Goal: Transaction & Acquisition: Download file/media

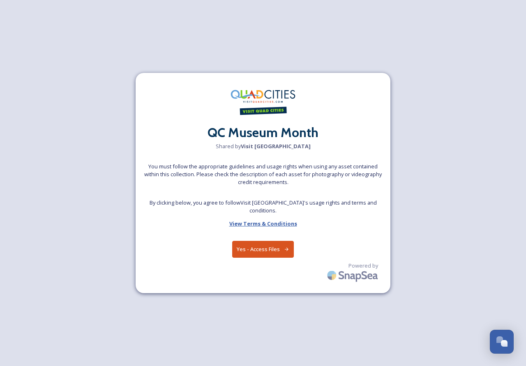
click at [246, 220] on strong "View Terms & Conditions" at bounding box center [263, 223] width 68 height 7
click at [265, 245] on button "Yes - Access Files" at bounding box center [263, 249] width 62 height 17
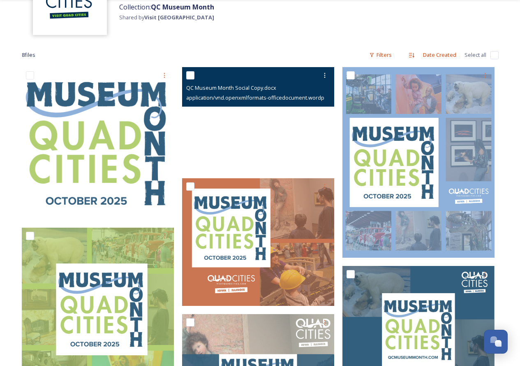
scroll to position [82, 0]
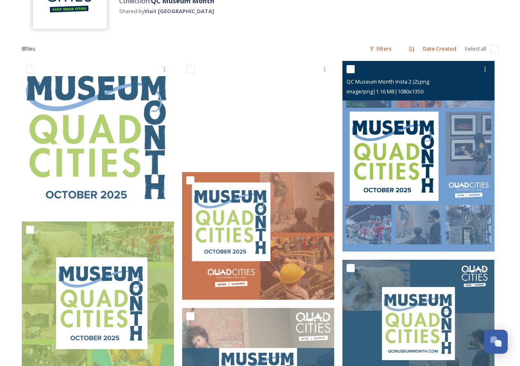
click at [475, 219] on img at bounding box center [419, 156] width 152 height 190
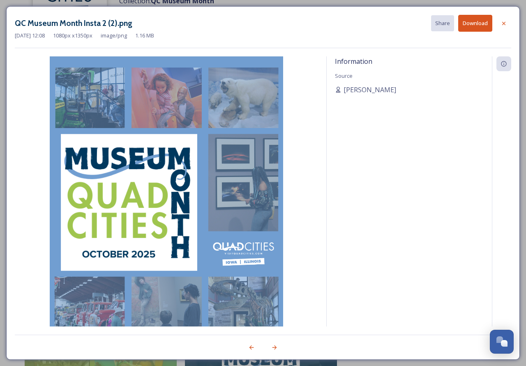
click at [207, 309] on img at bounding box center [166, 202] width 303 height 292
click at [505, 26] on icon at bounding box center [504, 23] width 7 height 7
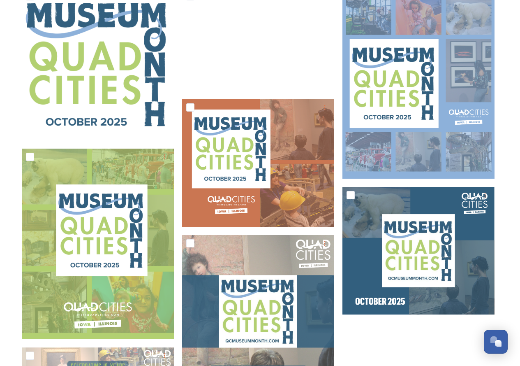
scroll to position [147, 0]
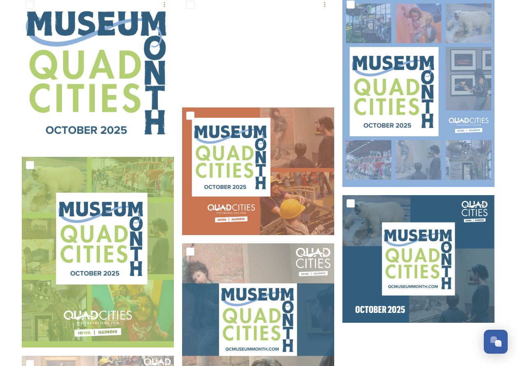
click at [507, 136] on div "8 file s Filters Date Created Select all Powered by" at bounding box center [260, 249] width 493 height 562
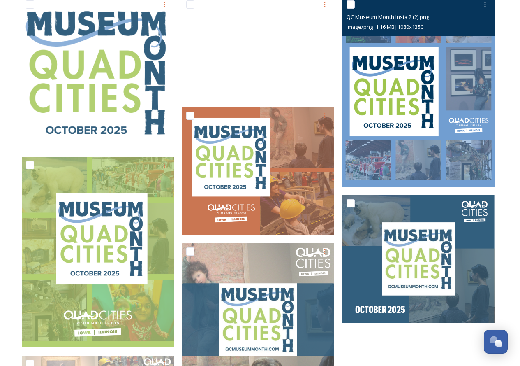
click at [483, 156] on img at bounding box center [419, 91] width 152 height 190
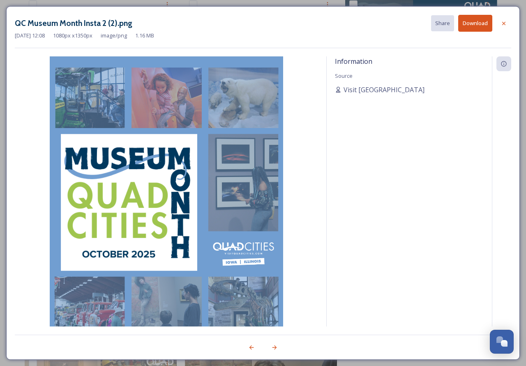
click at [473, 23] on button "Download" at bounding box center [475, 23] width 34 height 17
click at [505, 26] on icon at bounding box center [504, 23] width 7 height 7
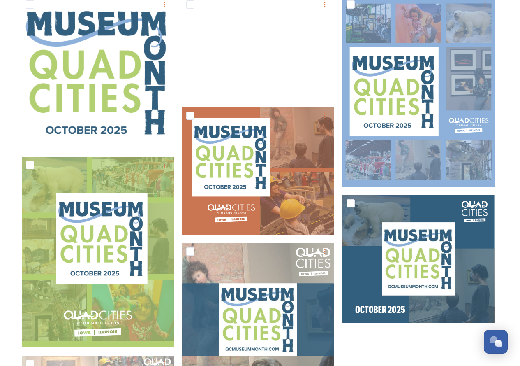
scroll to position [44, 0]
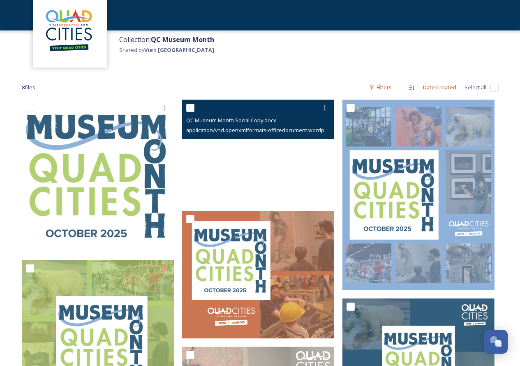
click at [218, 122] on span "QC Museum Month Social Copy.docx" at bounding box center [231, 119] width 90 height 7
click at [192, 102] on div at bounding box center [259, 107] width 146 height 15
click at [323, 109] on icon at bounding box center [325, 107] width 7 height 7
click at [313, 141] on span "Download" at bounding box center [315, 142] width 25 height 8
